Goal: Task Accomplishment & Management: Complete application form

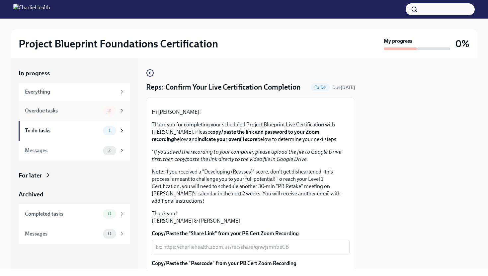
click at [81, 113] on div "Overdue tasks" at bounding box center [62, 110] width 75 height 7
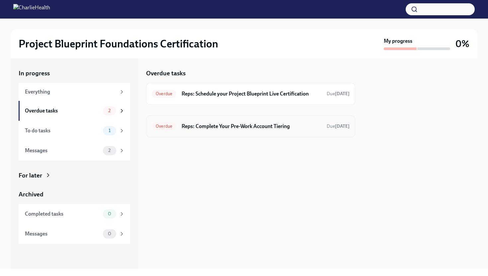
click at [234, 127] on h6 "Reps: Complete Your Pre-Work Account Tiering" at bounding box center [252, 126] width 140 height 7
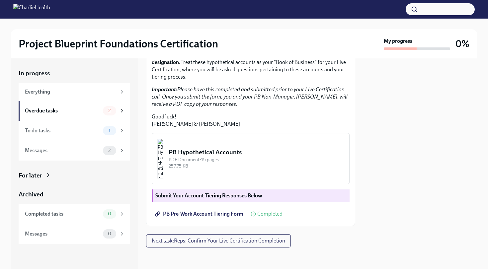
scroll to position [168, 0]
click at [163, 163] on img "button" at bounding box center [160, 159] width 6 height 40
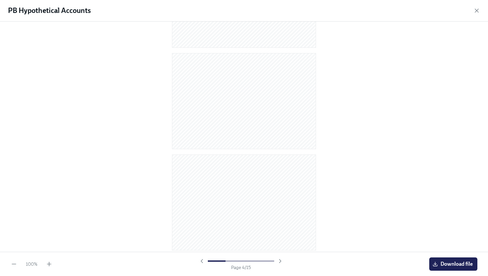
scroll to position [286, 0]
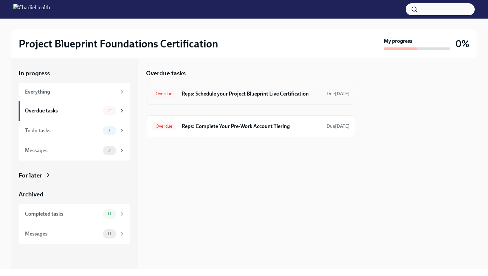
click at [246, 98] on div "Overdue Reps: Schedule your Project Blueprint Live Certification Due [DATE]" at bounding box center [251, 94] width 198 height 11
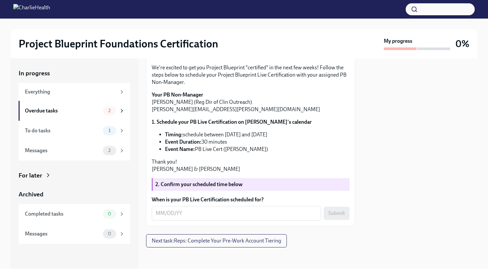
scroll to position [115, 0]
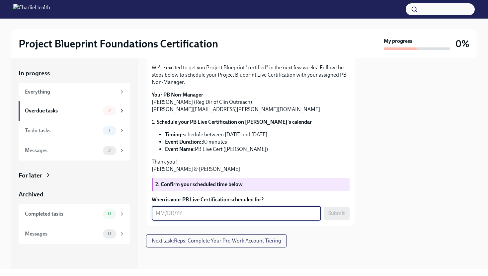
click at [214, 211] on textarea "When is your PB Live Certification scheduled for?" at bounding box center [236, 213] width 161 height 8
type textarea "[DATE]"
click at [343, 213] on span "Submit" at bounding box center [336, 213] width 17 height 7
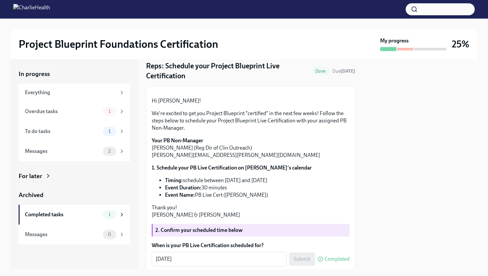
scroll to position [22, 0]
click at [97, 108] on div "Overdue tasks" at bounding box center [62, 111] width 75 height 7
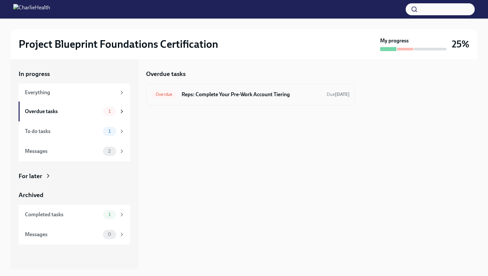
click at [235, 92] on h6 "Reps: Complete Your Pre-Work Account Tiering" at bounding box center [252, 94] width 140 height 7
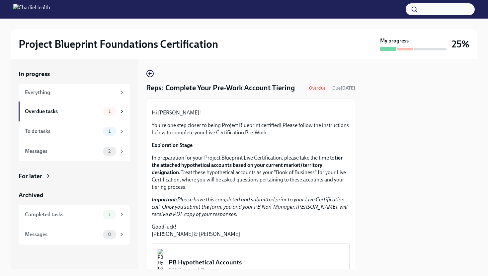
drag, startPoint x: 283, startPoint y: 166, endPoint x: 283, endPoint y: 159, distance: 7.0
click at [283, 163] on div "Hi [PERSON_NAME]! You're one step closer to being Project Blueprint certified! …" at bounding box center [251, 217] width 198 height 227
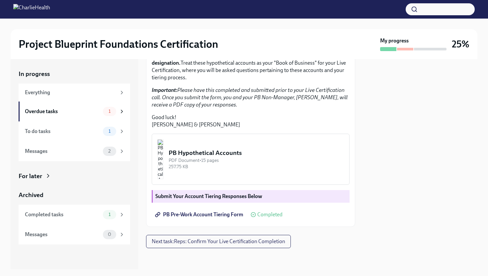
scroll to position [168, 0]
click at [83, 130] on div "To do tasks" at bounding box center [62, 131] width 75 height 7
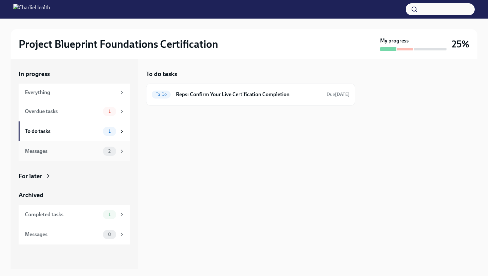
click at [62, 147] on div "Messages 2" at bounding box center [75, 151] width 100 height 9
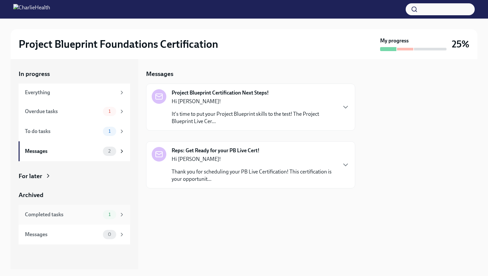
click at [72, 216] on div "Completed tasks" at bounding box center [62, 214] width 75 height 7
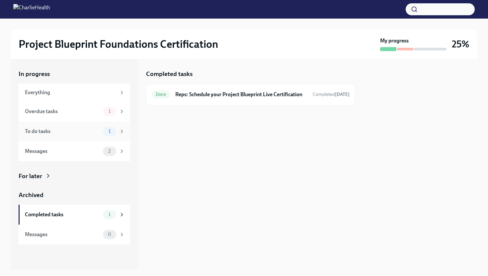
click at [72, 131] on div "To do tasks" at bounding box center [62, 131] width 75 height 7
click at [77, 111] on div "Overdue tasks" at bounding box center [62, 111] width 75 height 7
click at [190, 94] on h6 "Reps: Complete Your Pre-Work Account Tiering" at bounding box center [252, 94] width 140 height 7
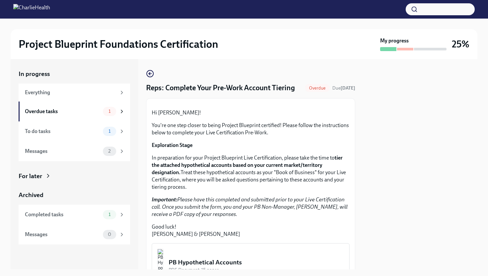
scroll to position [168, 0]
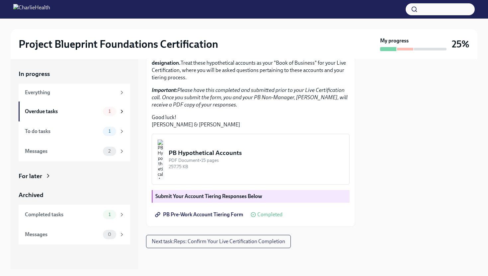
click at [163, 157] on img "button" at bounding box center [160, 159] width 6 height 40
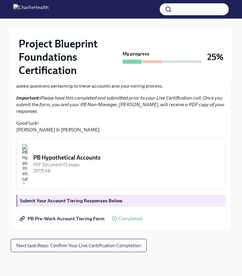
scroll to position [199, 0]
